Goal: Transaction & Acquisition: Purchase product/service

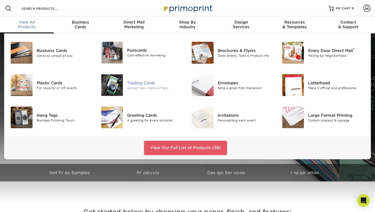
click at [117, 82] on img at bounding box center [112, 85] width 22 height 22
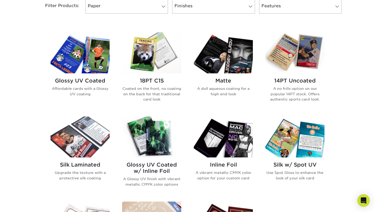
scroll to position [232, 0]
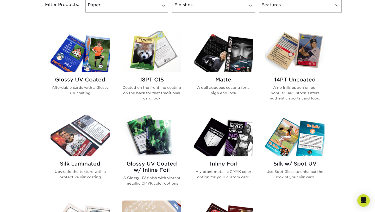
click at [154, 59] on img at bounding box center [151, 51] width 59 height 41
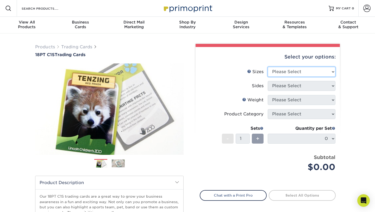
click at [328, 69] on select "Please Select 2.5" x 3.5"" at bounding box center [302, 72] width 68 height 10
select select "2.50x3.50"
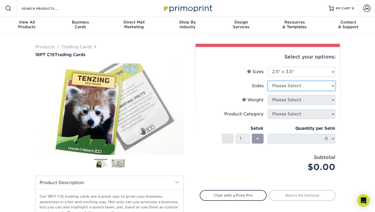
click at [312, 84] on select "Please Select Print Both Sides Print Front Only" at bounding box center [302, 86] width 68 height 10
select select "13abbda7-1d64-4f25-8bb2-c179b224825d"
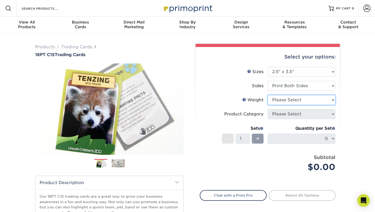
click at [305, 101] on select "Please Select 18PT C1S" at bounding box center [302, 100] width 68 height 10
select select "18PTC1S"
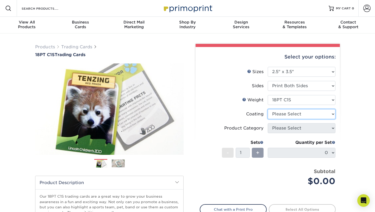
click at [289, 115] on select at bounding box center [302, 114] width 68 height 10
select select "3e7618de-abca-4bda-9f97-8b9129e913d8"
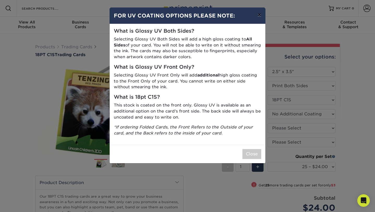
click at [259, 17] on button "×" at bounding box center [260, 15] width 12 height 15
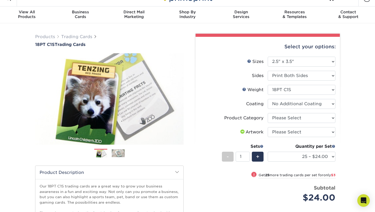
scroll to position [24, 0]
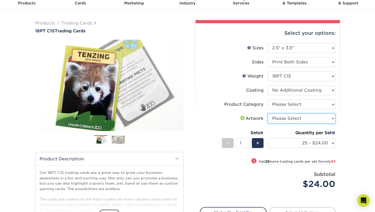
click at [293, 114] on select "Please Select I will upload files I need a design - $100" at bounding box center [302, 118] width 68 height 10
select select "upload"
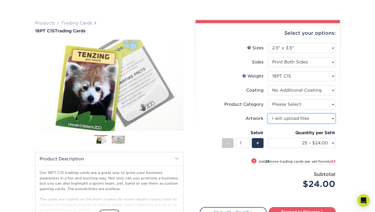
scroll to position [62, 0]
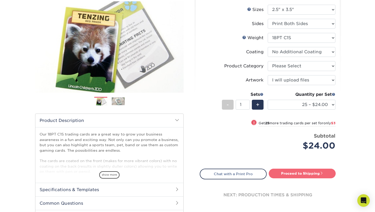
click at [291, 172] on link "Proceed to Shipping" at bounding box center [302, 172] width 67 height 9
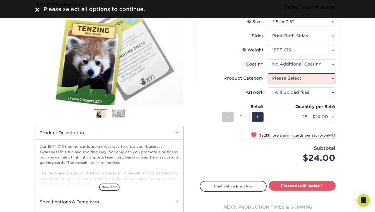
scroll to position [49, 0]
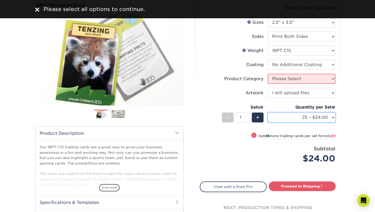
click at [286, 119] on select "25 – $24.00 50 – $27.00 75 – $35.00 100 – $39.00 250 – $45.00 500 – $55.00 1000…" at bounding box center [302, 117] width 68 height 10
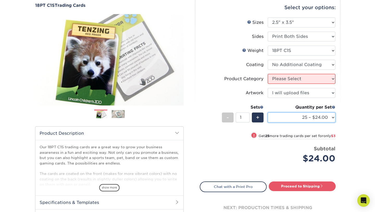
select select "50 – $27.00"
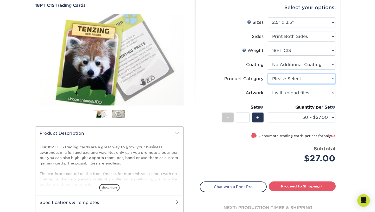
click at [288, 81] on select "Please Select Trading Cards" at bounding box center [302, 79] width 68 height 10
select select "c2f9bce9-36c2-409d-b101-c29d9d031e18"
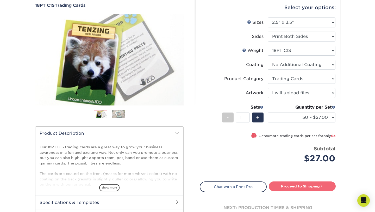
click at [288, 189] on link "Proceed to Shipping" at bounding box center [302, 185] width 67 height 9
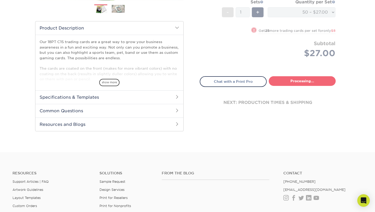
select select "50ca3b38-519f-4a13-b49e-ce381fc4938e"
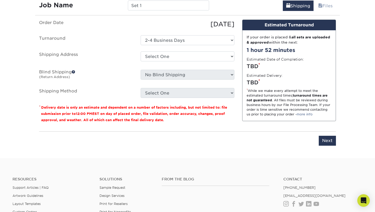
scroll to position [319, 0]
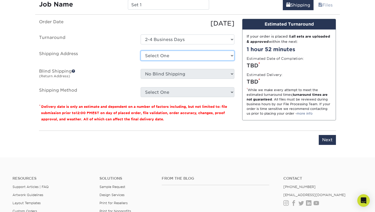
click at [206, 53] on select "Select One + Add New Address - Login" at bounding box center [188, 56] width 94 height 10
select select "newaddress"
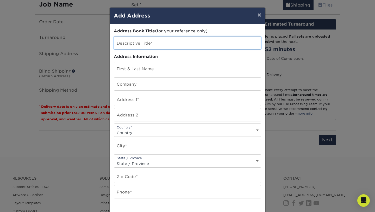
click at [145, 43] on input "text" at bounding box center [187, 42] width 147 height 13
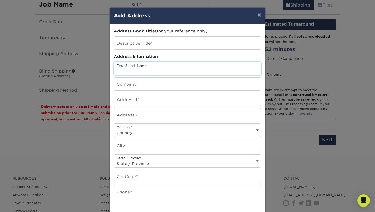
click at [141, 70] on input "text" at bounding box center [187, 68] width 147 height 13
type input "Jonathan M Hoffmeier"
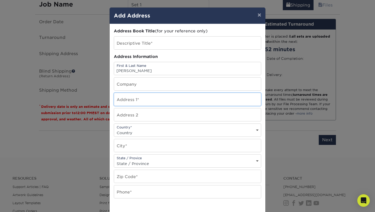
type input "213 wrexham Ct"
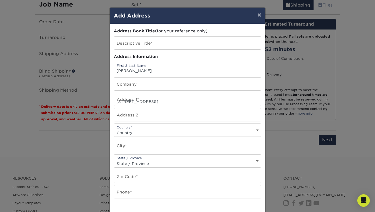
select select "US"
type input "Deptford"
select select "NJ"
type input "08096"
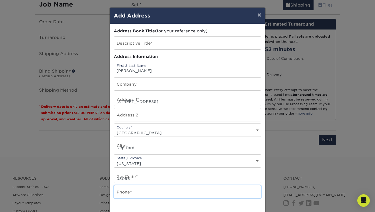
type input "6077423932"
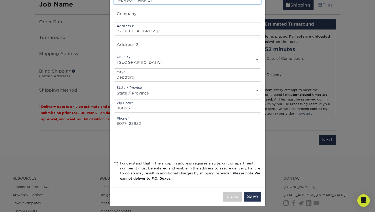
scroll to position [72, 0]
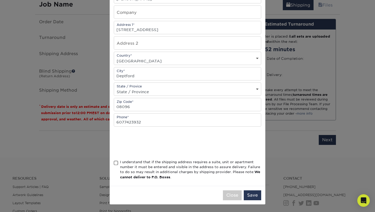
click at [119, 164] on div "I understand that if the shipping address requires a suite, unit or apartment n…" at bounding box center [188, 170] width 148 height 22
click at [116, 163] on span at bounding box center [116, 162] width 4 height 5
click at [0, 0] on input "I understand that if the shipping address requires a suite, unit or apartment n…" at bounding box center [0, 0] width 0 height 0
click at [253, 195] on button "Save" at bounding box center [252, 195] width 17 height 10
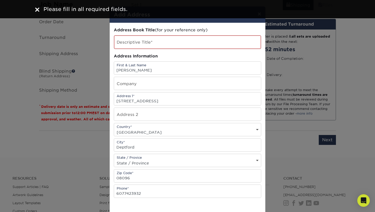
scroll to position [0, 0]
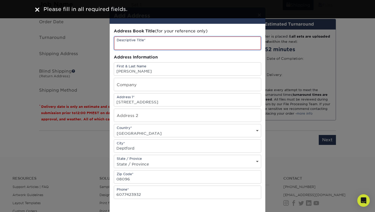
click at [149, 45] on input "text" at bounding box center [187, 42] width 147 height 13
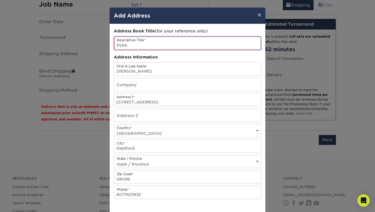
scroll to position [72, 0]
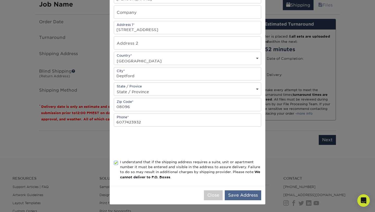
type input "PSPA"
click at [250, 194] on button "Save Address" at bounding box center [243, 195] width 36 height 10
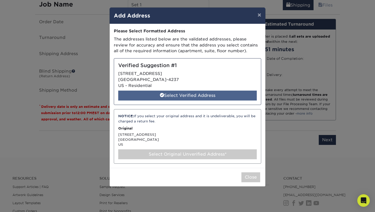
click at [210, 95] on div "Select Verified Address" at bounding box center [187, 95] width 139 height 10
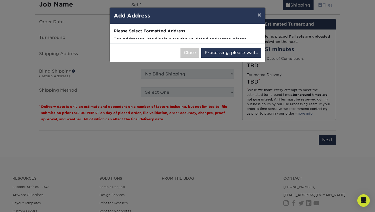
select select "285217"
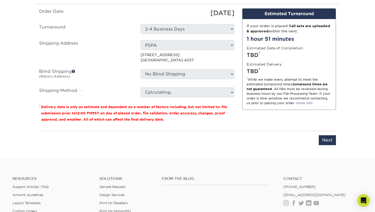
scroll to position [339, 0]
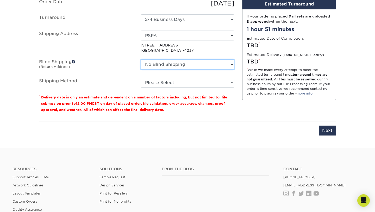
click at [213, 68] on select "No Blind Shipping + Add New Address" at bounding box center [188, 64] width 94 height 10
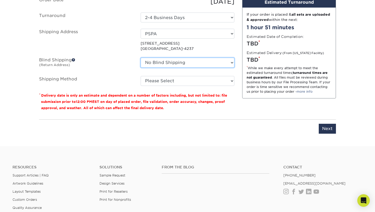
scroll to position [343, 0]
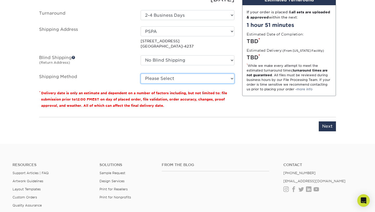
click at [206, 79] on select "Please Select Ground Shipping (+$23.90) 3 Day Shipping Service (+$29.99) 2 Day …" at bounding box center [188, 79] width 94 height 10
select select "03"
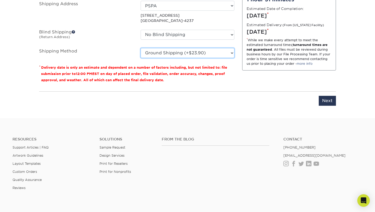
scroll to position [372, 0]
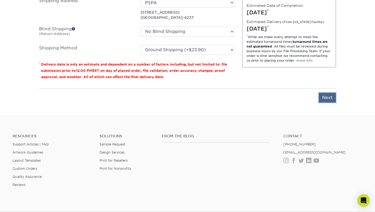
click at [326, 98] on input "Next" at bounding box center [327, 98] width 17 height 10
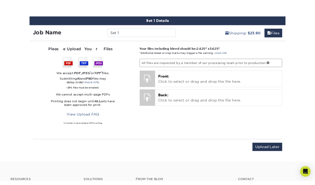
scroll to position [288, 0]
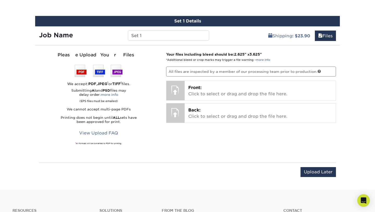
click at [204, 70] on p "All files are inspected by a member of our processing team prior to production." at bounding box center [251, 71] width 170 height 10
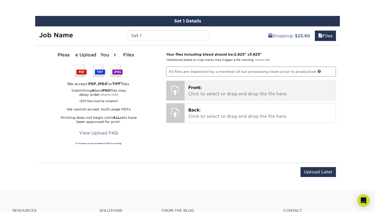
click at [185, 92] on div at bounding box center [176, 90] width 18 height 18
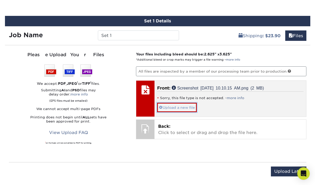
click at [162, 106] on link "Upload a new file" at bounding box center [177, 107] width 40 height 9
click at [180, 106] on link "Upload a new file" at bounding box center [177, 107] width 40 height 9
